Goal: Task Accomplishment & Management: Manage account settings

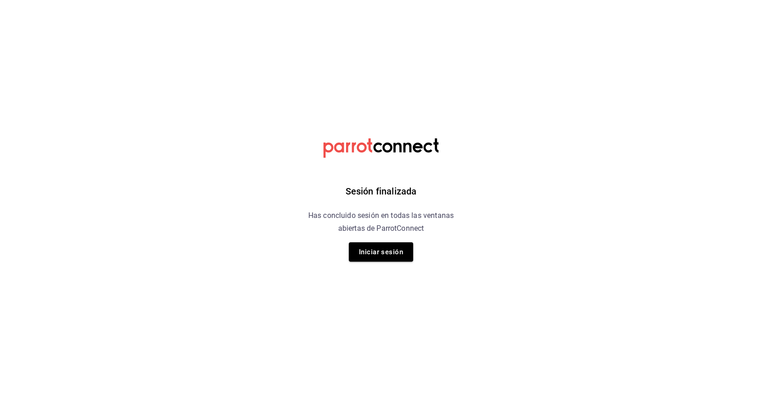
click at [442, 175] on div "Sesión finalizada Has concluido sesión en todas las ventanas abiertas de Parrot…" at bounding box center [381, 200] width 232 height 400
click at [386, 249] on button "Iniciar sesión" at bounding box center [381, 252] width 64 height 19
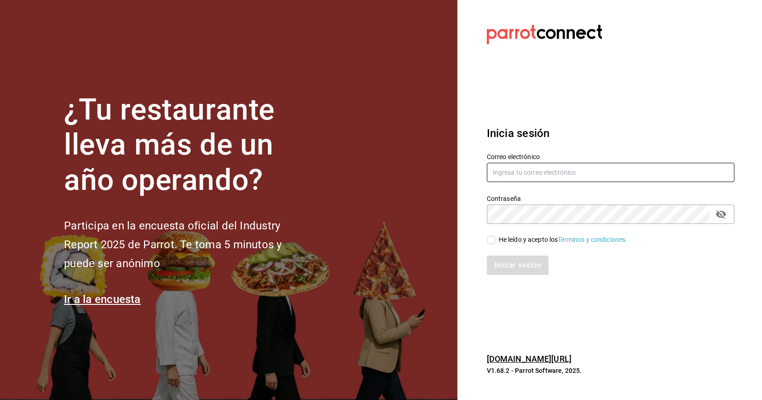
click at [518, 173] on input "text" at bounding box center [611, 172] width 248 height 19
type input "[EMAIL_ADDRESS][DOMAIN_NAME]"
click at [495, 243] on span "He leído y acepto los Términos y condiciones." at bounding box center [561, 240] width 133 height 10
click at [495, 243] on input "He leído y acepto los Términos y condiciones." at bounding box center [491, 240] width 8 height 8
checkbox input "true"
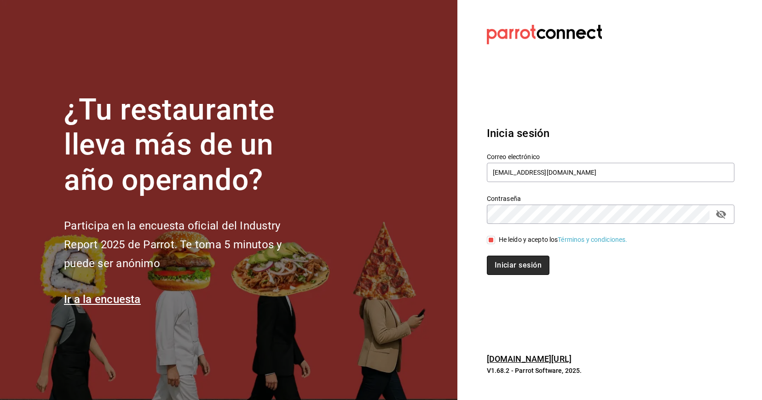
click at [498, 262] on button "Iniciar sesión" at bounding box center [518, 265] width 63 height 19
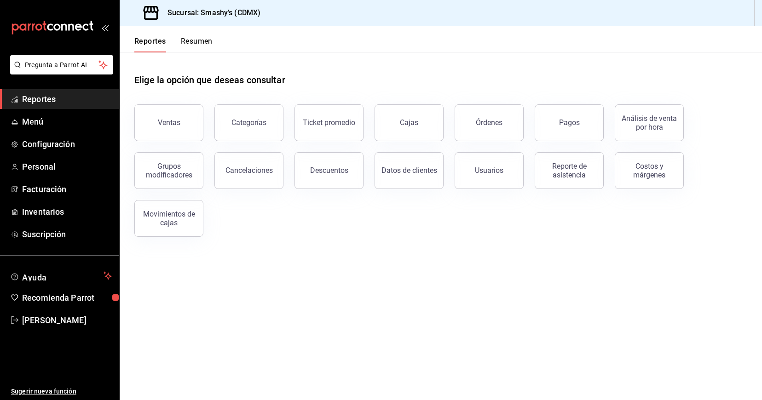
click at [195, 40] on button "Resumen" at bounding box center [197, 45] width 32 height 16
